Goal: Navigation & Orientation: Go to known website

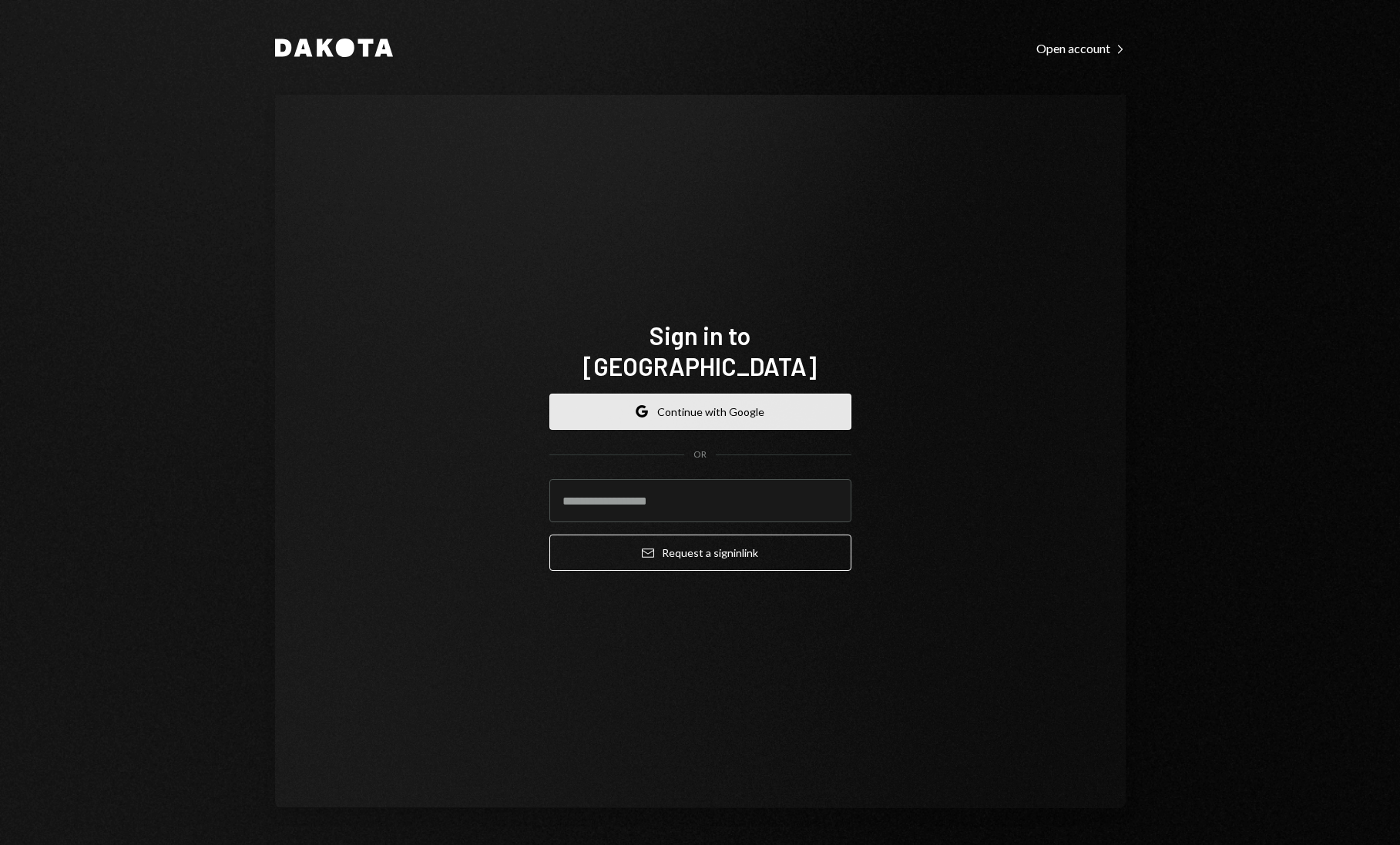
click at [752, 394] on button "Google Continue with Google" at bounding box center [700, 412] width 302 height 36
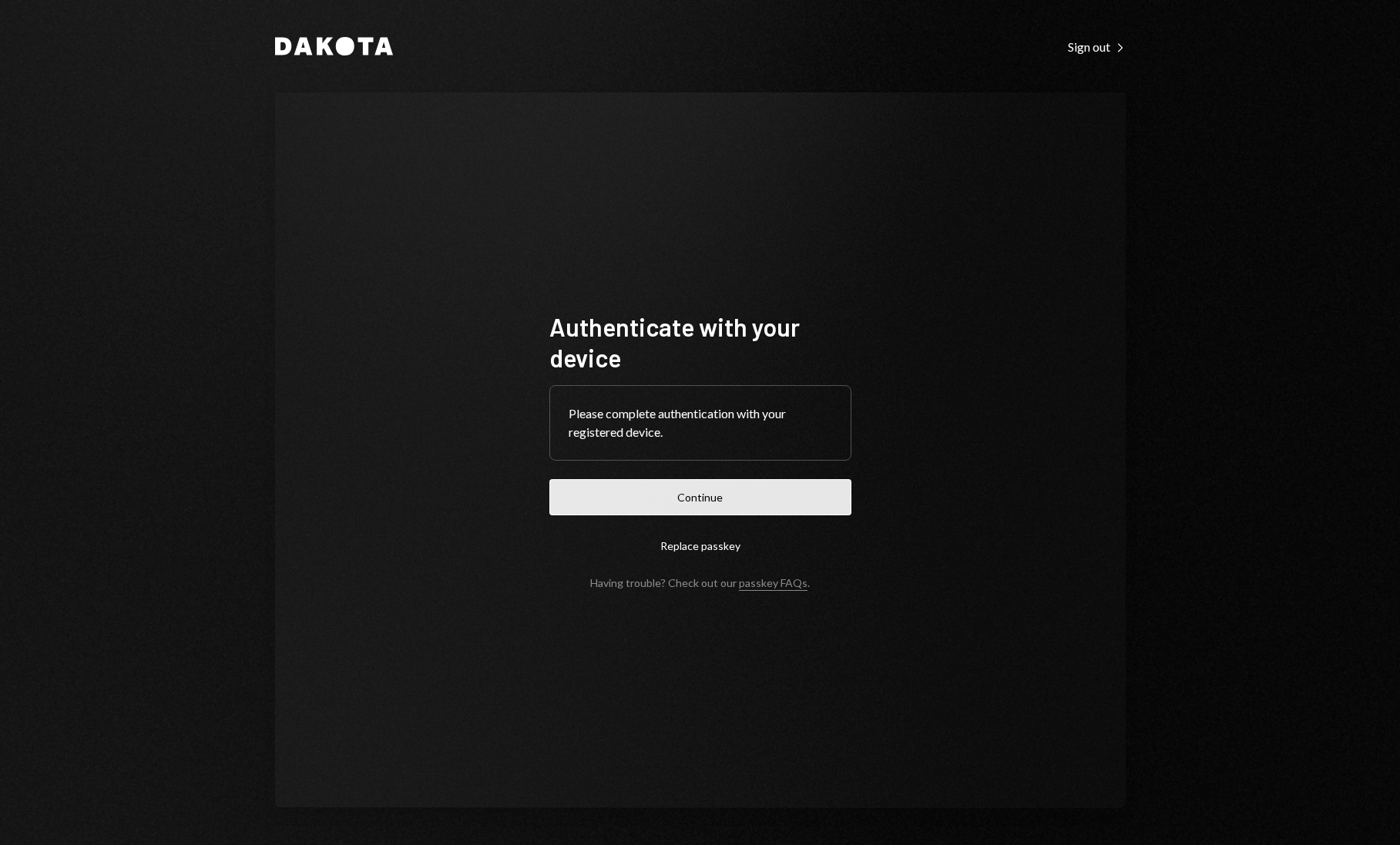
click at [680, 495] on button "Continue" at bounding box center [700, 497] width 302 height 36
